Goal: Contribute content: Add original content to the website for others to see

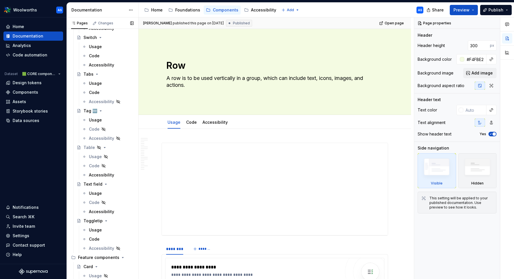
scroll to position [795, 0]
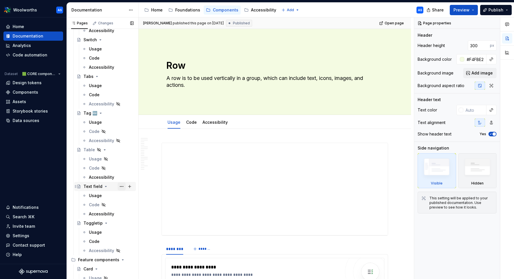
click at [122, 187] on button "Page tree" at bounding box center [121, 187] width 8 height 8
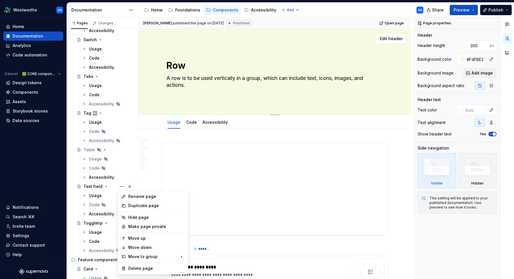
click at [157, 104] on html "Woolworths AS Home Documentation Analytics Code automation Dataset 🟩 CORE compo…" at bounding box center [257, 139] width 514 height 279
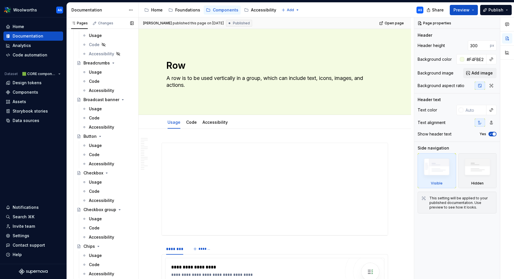
scroll to position [221, 0]
click at [121, 136] on button "Page tree" at bounding box center [121, 137] width 8 height 8
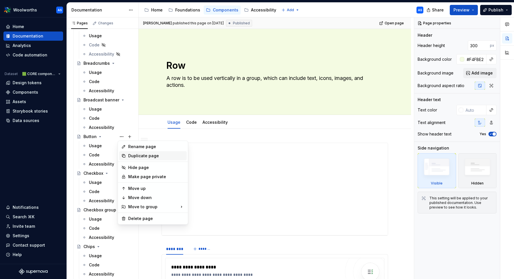
click at [137, 156] on div "Duplicate page" at bounding box center [156, 156] width 56 height 6
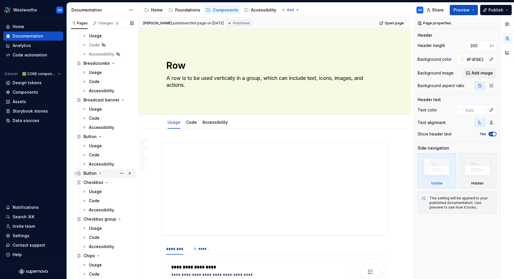
click at [100, 174] on icon "Page tree" at bounding box center [100, 173] width 5 height 5
click at [120, 172] on button "Page tree" at bounding box center [121, 173] width 8 height 8
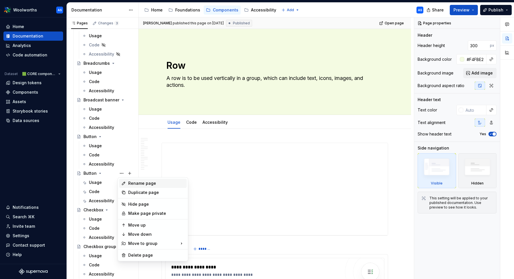
type textarea "*"
click at [131, 183] on div "Rename page" at bounding box center [156, 184] width 56 height 6
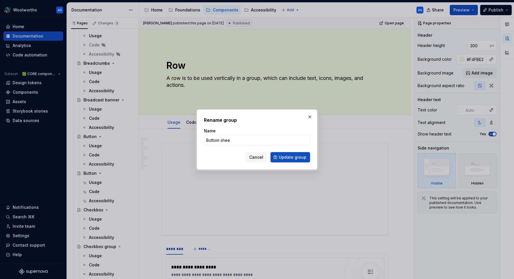
type input "Bottom sheet"
click button "Update group" at bounding box center [290, 157] width 40 height 10
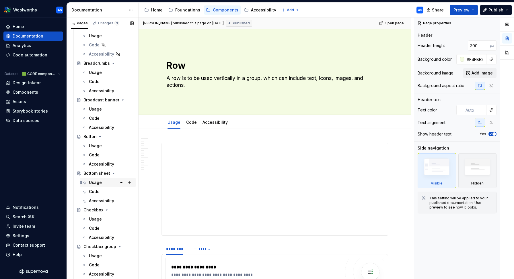
click at [107, 184] on div "Usage" at bounding box center [111, 183] width 45 height 8
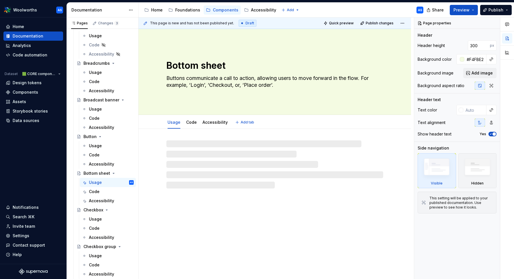
click at [203, 78] on textarea "Buttons communicate a call to action, allowing users to move forward in the flo…" at bounding box center [273, 82] width 217 height 16
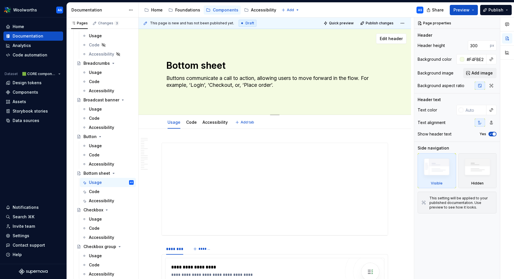
click at [202, 75] on textarea "Buttons communicate a call to action, allowing users to move forward in the flo…" at bounding box center [273, 82] width 217 height 16
paste textarea "A bottom sheet is a surface that slides up from the bottom of the screen to dis…"
type textarea "*"
type textarea "A bottom sheet is a surface that slides up from the bottom of the screen to dis…"
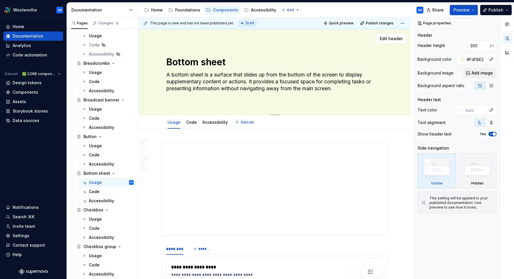
click at [209, 74] on textarea "A bottom sheet is a surface that slides up from the bottom of the screen to dis…" at bounding box center [273, 81] width 217 height 23
drag, startPoint x: 214, startPoint y: 75, endPoint x: 161, endPoint y: 74, distance: 53.0
click at [161, 74] on div "Bottom sheet A bottom sheet is a surface that slides up from the bottom of the …" at bounding box center [274, 72] width 226 height 70
type textarea "*"
type textarea "A surface that slides up from the bottom of the screen to display supplementary…"
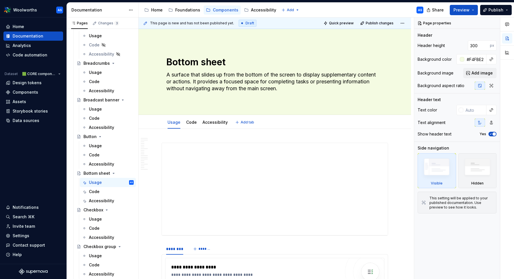
type textarea "*"
type textarea "A surface that slides up from the bottom of the screen to display supplementary…"
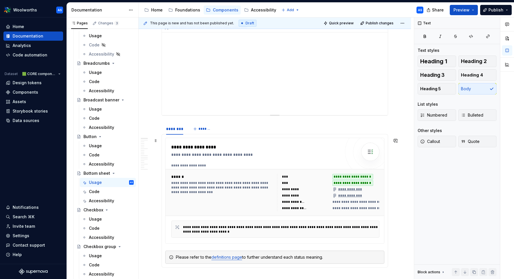
scroll to position [153, 0]
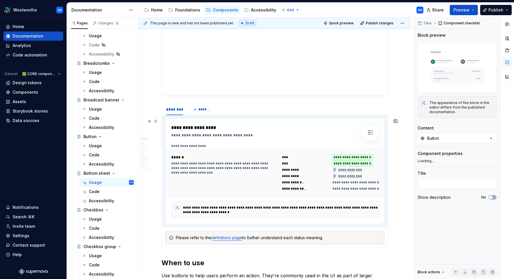
click at [324, 129] on div "**********" at bounding box center [257, 127] width 172 height 7
type textarea "*"
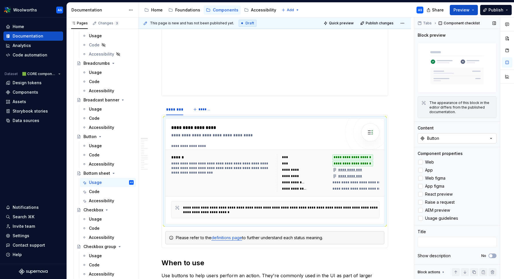
click at [431, 137] on icon "button" at bounding box center [491, 139] width 6 height 6
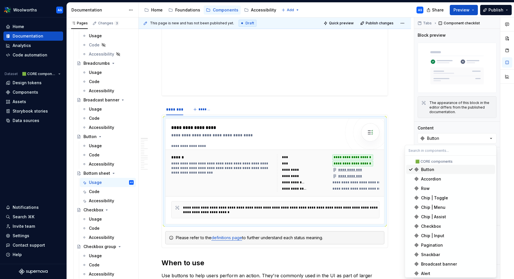
click at [431, 150] on input "text" at bounding box center [450, 150] width 91 height 10
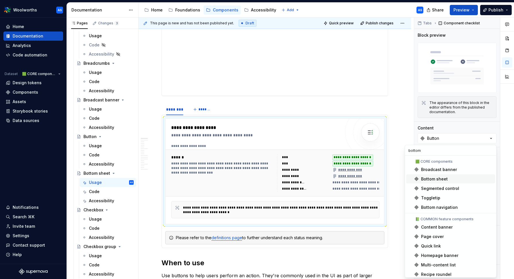
type input "bottom"
click at [429, 180] on div "Bottom sheet" at bounding box center [434, 179] width 27 height 6
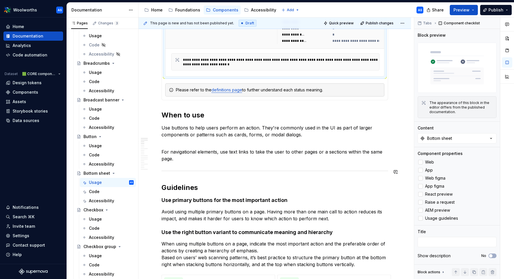
scroll to position [303, 0]
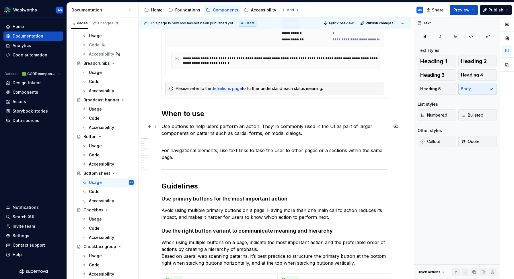
click at [188, 130] on p "Use buttons to help users perform an action. They're commonly used in the UI as…" at bounding box center [274, 133] width 226 height 21
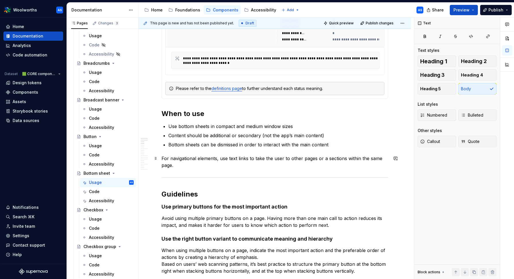
click at [168, 158] on p "For navigational elements, use text links to take the user to other pages or a …" at bounding box center [274, 162] width 226 height 14
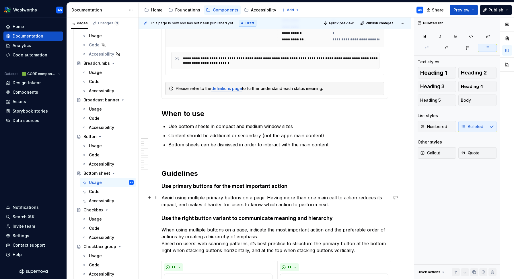
scroll to position [343, 0]
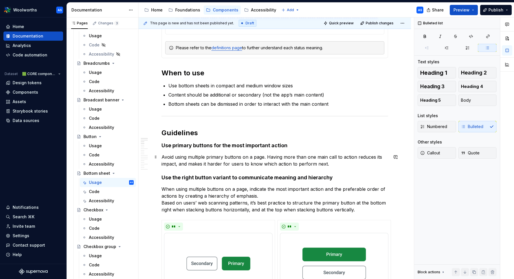
click at [180, 157] on p "Avoid using multiple primary buttons on a page. Having more than one main call …" at bounding box center [274, 161] width 226 height 14
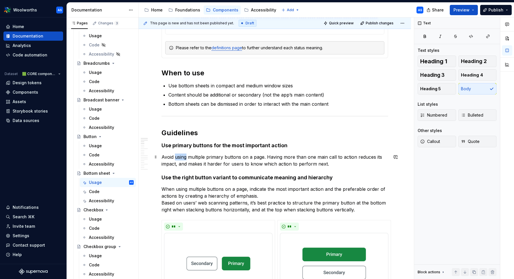
click at [180, 157] on p "Avoid using multiple primary buttons on a page. Having more than one main call …" at bounding box center [274, 161] width 226 height 14
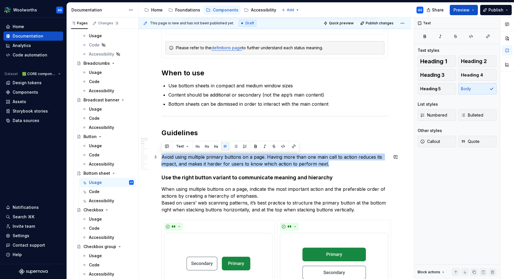
click at [180, 157] on p "Avoid using multiple primary buttons on a page. Having more than one main call …" at bounding box center [274, 161] width 226 height 14
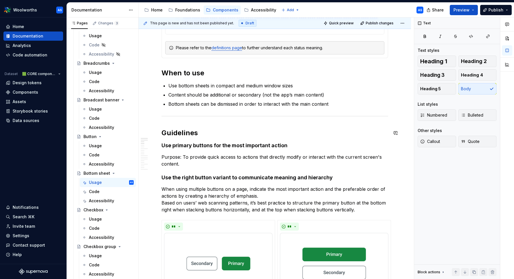
click at [175, 143] on strong "Use primary buttons for the most important action" at bounding box center [224, 145] width 126 height 6
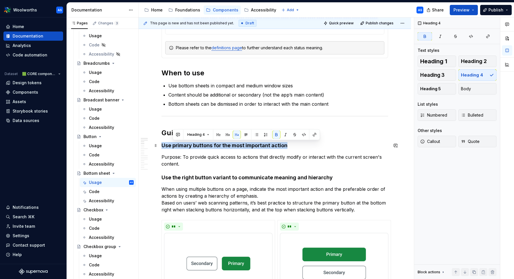
click at [175, 143] on strong "Use primary buttons for the most important action" at bounding box center [224, 145] width 126 height 6
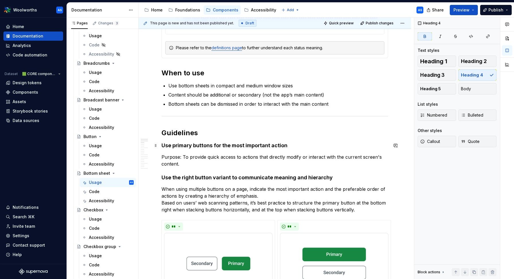
click at [171, 145] on strong "Use primary buttons for the most important action" at bounding box center [224, 145] width 126 height 6
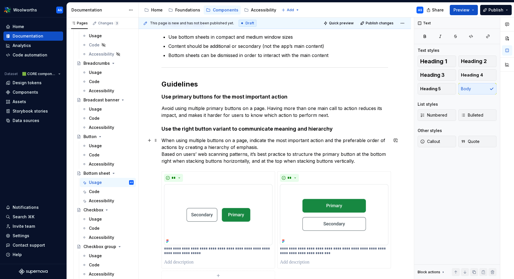
scroll to position [393, 0]
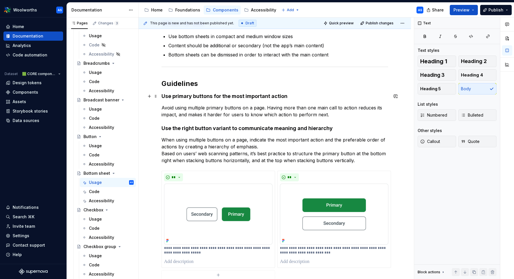
click at [180, 94] on strong "Use primary buttons for the most important action" at bounding box center [224, 96] width 126 height 6
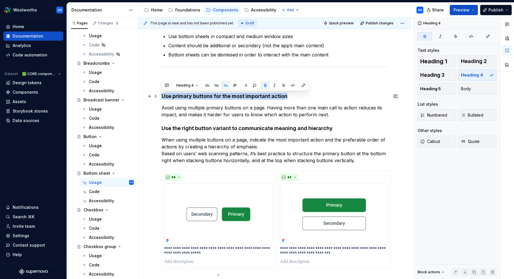
click at [180, 94] on strong "Use primary buttons for the most important action" at bounding box center [224, 96] width 126 height 6
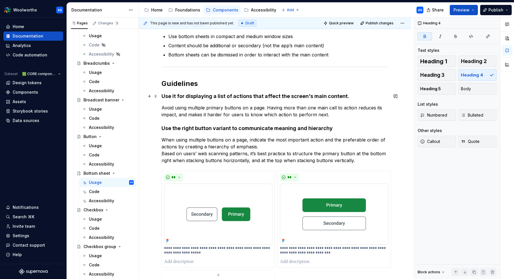
click at [184, 95] on strong "Use it for displaying a list of actions that affect the screen's main content." at bounding box center [254, 96] width 187 height 6
click at [232, 112] on p "Avoid using multiple primary buttons on a page. Having more than one main call …" at bounding box center [274, 111] width 226 height 14
click at [197, 115] on p "Avoid using multiple primary buttons on a page. Having more than one main call …" at bounding box center [274, 111] width 226 height 14
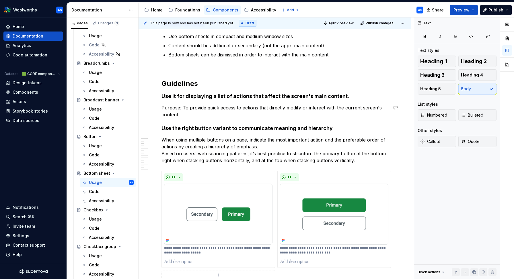
type textarea "*"
click at [185, 128] on strong "Use the right button variant to communicate meaning and hierarchy" at bounding box center [246, 128] width 171 height 6
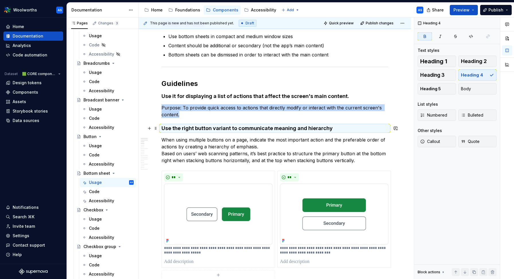
click at [185, 128] on strong "Use the right button variant to communicate meaning and hierarchy" at bounding box center [246, 128] width 171 height 6
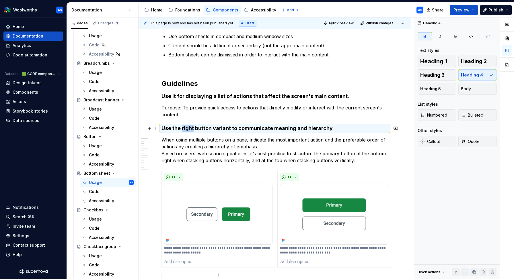
click at [185, 128] on strong "Use the right button variant to communicate meaning and hierarchy" at bounding box center [246, 128] width 171 height 6
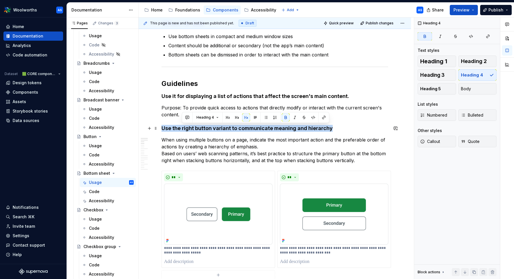
click at [185, 128] on strong "Use the right button variant to communicate meaning and hierarchy" at bounding box center [246, 128] width 171 height 6
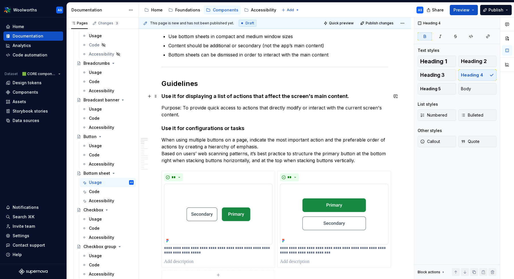
click at [341, 99] on strong "Use it for displaying a list of actions that affect the screen's main content." at bounding box center [254, 96] width 187 height 6
click at [214, 141] on p "When using multiple buttons on a page, indicate the most important action and t…" at bounding box center [274, 150] width 226 height 28
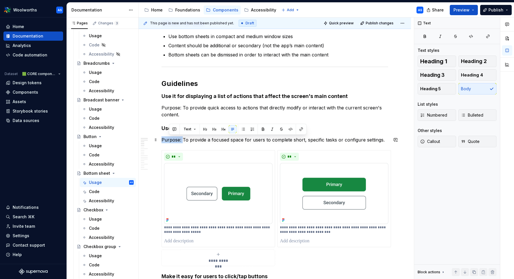
drag, startPoint x: 183, startPoint y: 138, endPoint x: 162, endPoint y: 138, distance: 21.2
click at [162, 138] on p "Purpose: To provide a focused space for users to complete short, specific tasks…" at bounding box center [274, 139] width 226 height 7
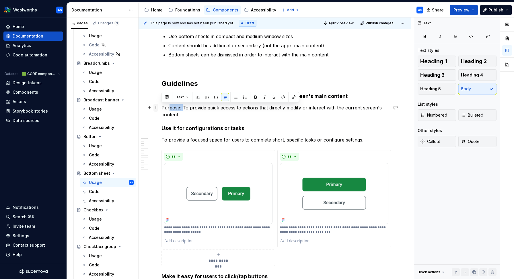
drag, startPoint x: 182, startPoint y: 106, endPoint x: 157, endPoint y: 106, distance: 24.6
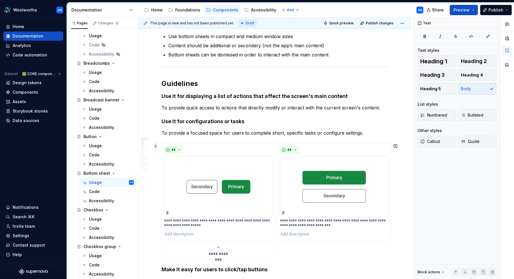
click at [156, 145] on span at bounding box center [155, 146] width 5 height 8
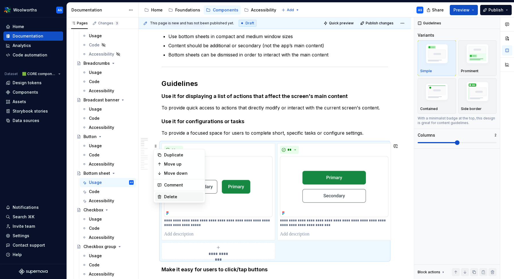
click at [167, 195] on div "Delete" at bounding box center [182, 197] width 37 height 6
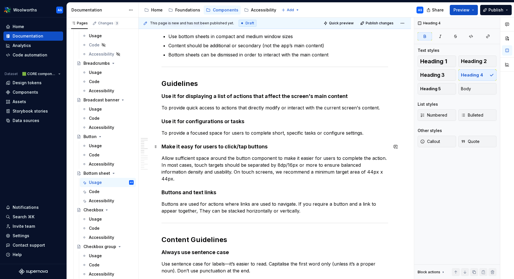
click at [170, 147] on strong "Make it easy for users to click/tap buttons" at bounding box center [214, 147] width 106 height 6
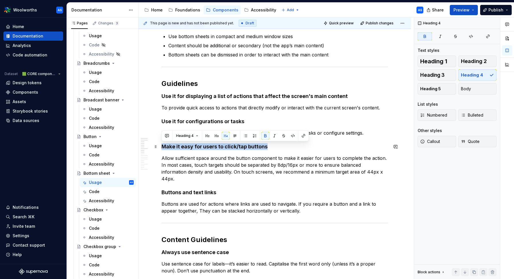
click at [170, 147] on strong "Make it easy for users to click/tap buttons" at bounding box center [214, 147] width 106 height 6
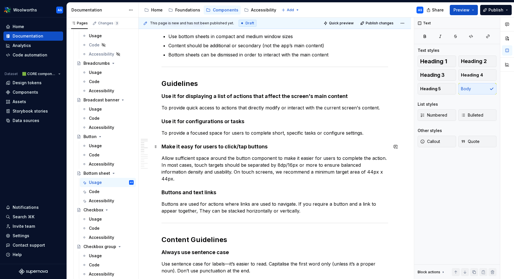
click at [180, 146] on strong "Make it easy for users to click/tap buttons" at bounding box center [214, 147] width 106 height 6
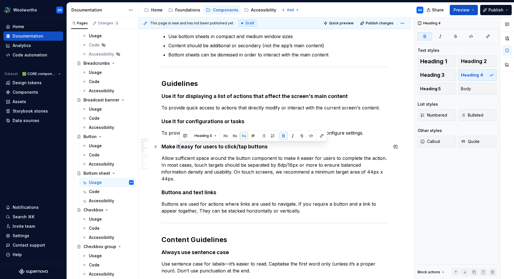
click at [180, 146] on strong "Make it easy for users to click/tap buttons" at bounding box center [214, 147] width 106 height 6
click at [197, 157] on p "Allow sufficient space around the button component to make it easier for users …" at bounding box center [274, 169] width 226 height 28
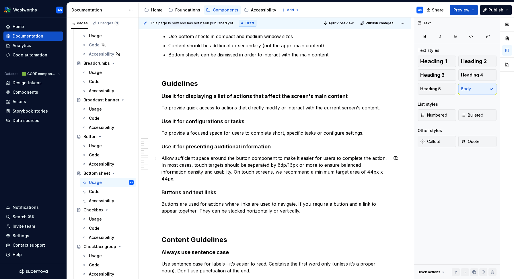
click at [209, 162] on p "Allow sufficient space around the button component to make it easier for users …" at bounding box center [274, 169] width 226 height 28
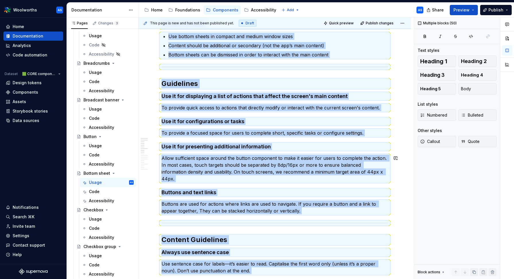
click at [209, 162] on p "Allow sufficient space around the button component to make it easier for users …" at bounding box center [274, 169] width 226 height 28
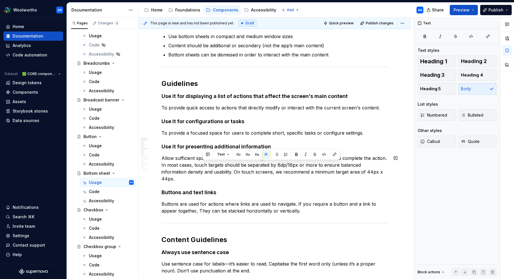
click at [209, 162] on p "Allow sufficient space around the button component to make it easier for users …" at bounding box center [274, 169] width 226 height 28
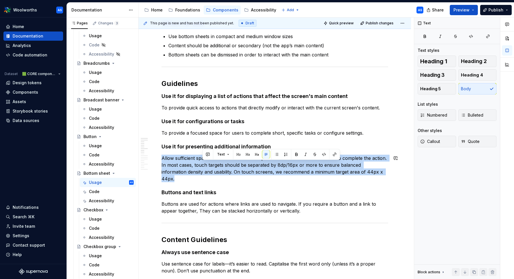
click at [209, 162] on p "Allow sufficient space around the button component to make it easier for users …" at bounding box center [274, 169] width 226 height 28
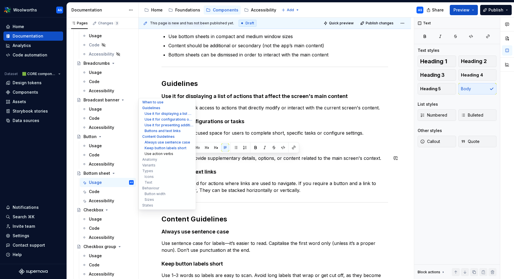
drag, startPoint x: 184, startPoint y: 158, endPoint x: 151, endPoint y: 156, distance: 33.3
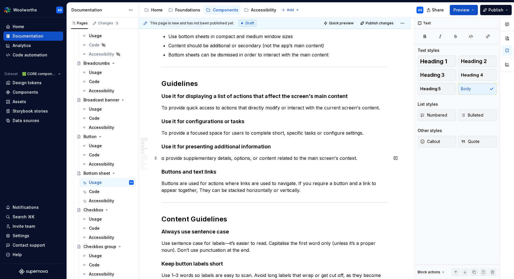
click at [258, 156] on p "o provide supplementary details, options, or content related to the main screen…" at bounding box center [274, 158] width 226 height 7
click at [161, 157] on p "o provide supplementary details, options, or content related to the main screen…" at bounding box center [274, 158] width 226 height 7
click at [161, 157] on p "To provide supplementary details, options, or content related to the main scree…" at bounding box center [274, 158] width 226 height 7
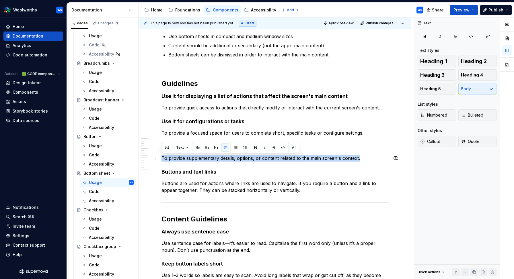
click at [161, 157] on p "To provide supplementary details, options, or content related to the main scree…" at bounding box center [274, 158] width 226 height 7
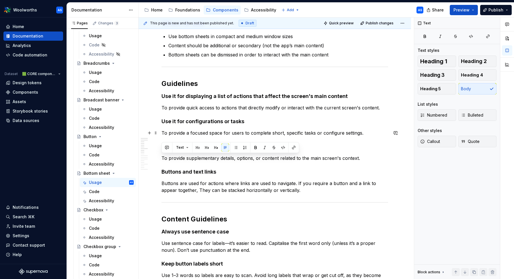
click at [180, 134] on p "To provide a focused space for users to complete short, specific tasks or confi…" at bounding box center [274, 133] width 226 height 7
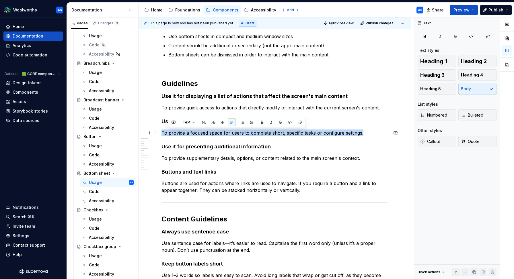
click at [180, 134] on p "To provide a focused space for users to complete short, specific tasks or confi…" at bounding box center [274, 133] width 226 height 7
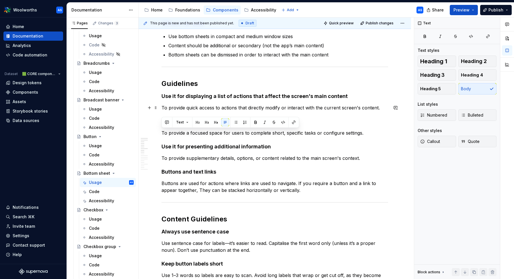
click at [178, 108] on p "To provide quick access to actions that directly modify or interact with the cu…" at bounding box center [274, 107] width 226 height 7
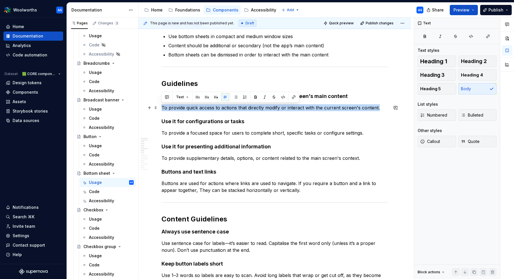
click at [178, 108] on p "To provide quick access to actions that directly modify or interact with the cu…" at bounding box center [274, 107] width 226 height 7
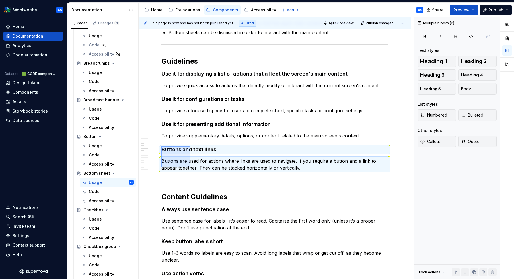
drag, startPoint x: 161, startPoint y: 146, endPoint x: 194, endPoint y: 168, distance: 39.1
click at [194, 168] on div "**********" at bounding box center [275, 148] width 275 height 262
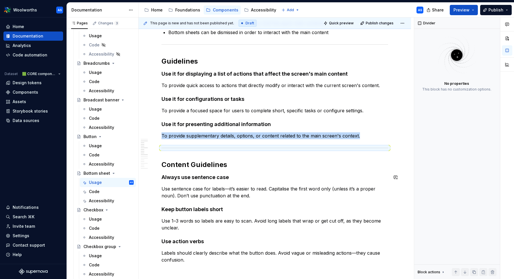
scroll to position [487, 0]
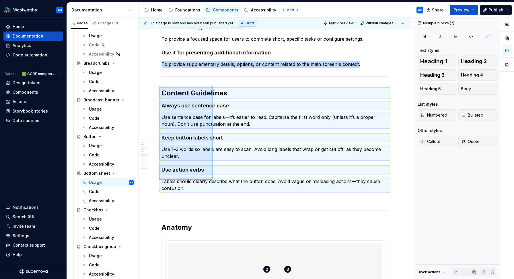
drag, startPoint x: 203, startPoint y: 135, endPoint x: 212, endPoint y: 180, distance: 45.9
click at [212, 180] on div "**********" at bounding box center [275, 148] width 275 height 262
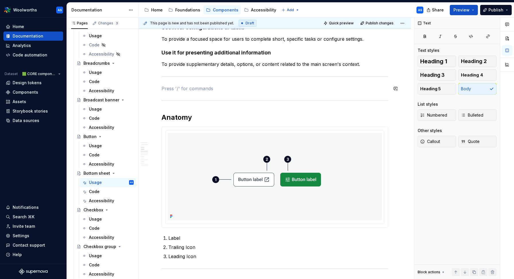
click at [184, 77] on div at bounding box center [274, 77] width 226 height 4
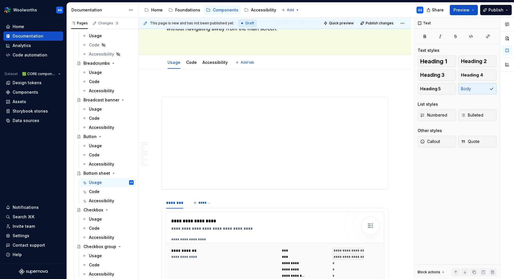
scroll to position [0, 0]
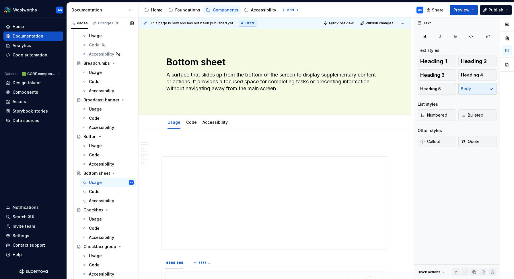
click at [0, 0] on button "Page tree" at bounding box center [0, 0] width 0 height 0
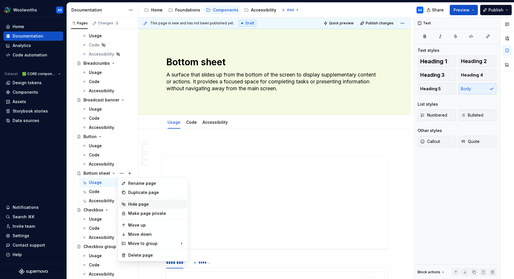
click at [139, 207] on div "Hide page" at bounding box center [153, 204] width 68 height 9
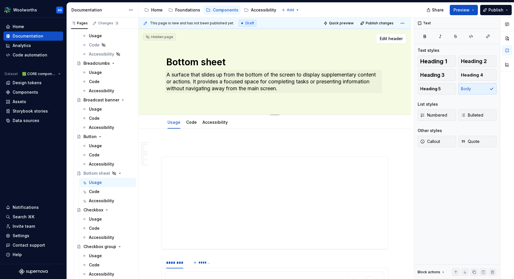
type textarea "*"
